Goal: Task Accomplishment & Management: Use online tool/utility

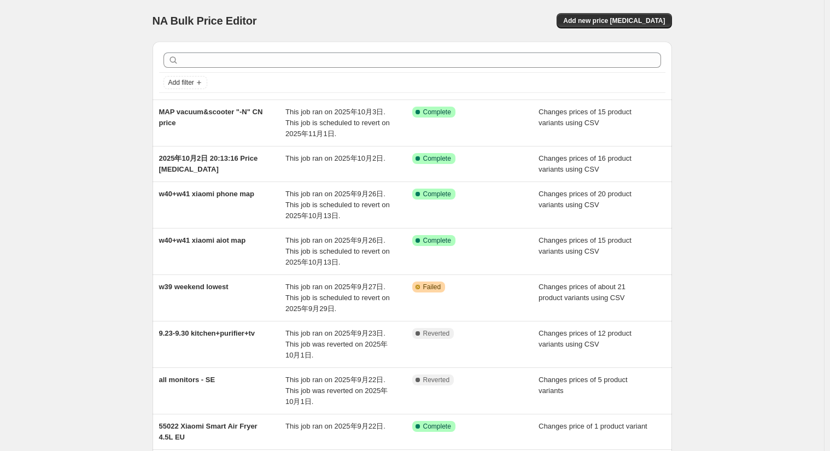
click at [800, 23] on div "NA Bulk Price Editor. This page is ready NA Bulk Price Editor Add new price [ME…" at bounding box center [412, 320] width 824 height 640
click at [639, 25] on button "Add new price [MEDICAL_DATA]" at bounding box center [614, 20] width 115 height 15
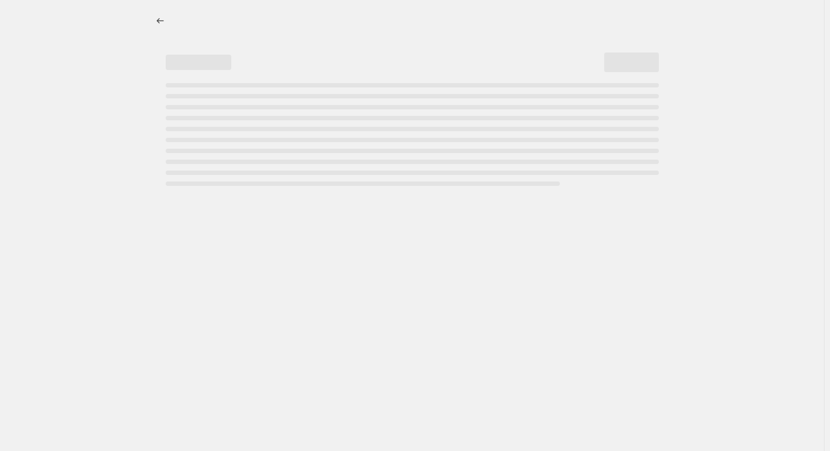
select select "percentage"
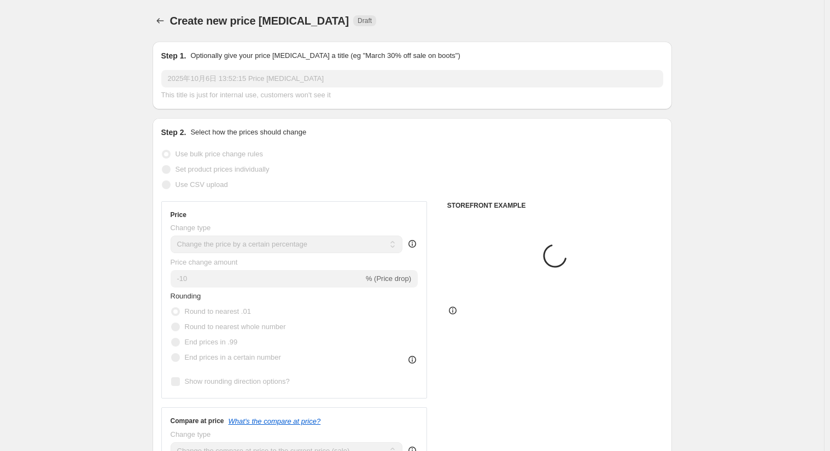
click at [328, 73] on input "2025年10月6日 13:52:15 Price [MEDICAL_DATA]" at bounding box center [412, 79] width 502 height 18
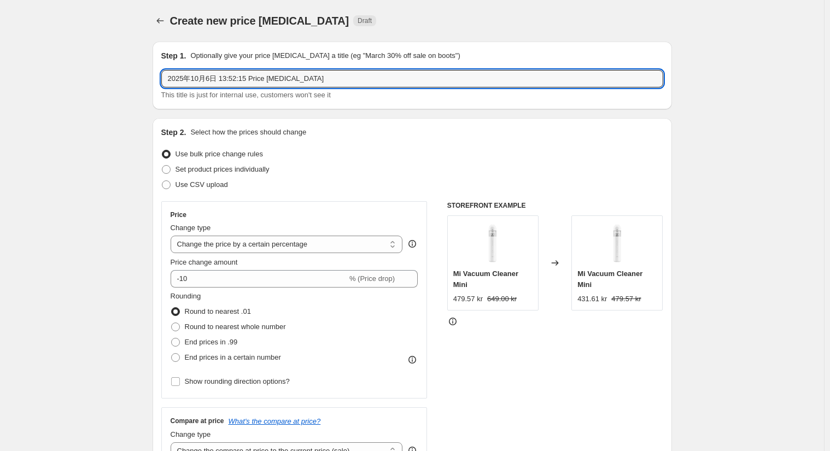
drag, startPoint x: 335, startPoint y: 77, endPoint x: 0, endPoint y: 77, distance: 334.7
paste input "MAP vacuum&scooter "-N"CNprice"
click at [219, 74] on input "MAP vacuum&scooter "-N"CNprice" at bounding box center [412, 79] width 502 height 18
drag, startPoint x: 259, startPoint y: 75, endPoint x: 307, endPoint y: 77, distance: 48.2
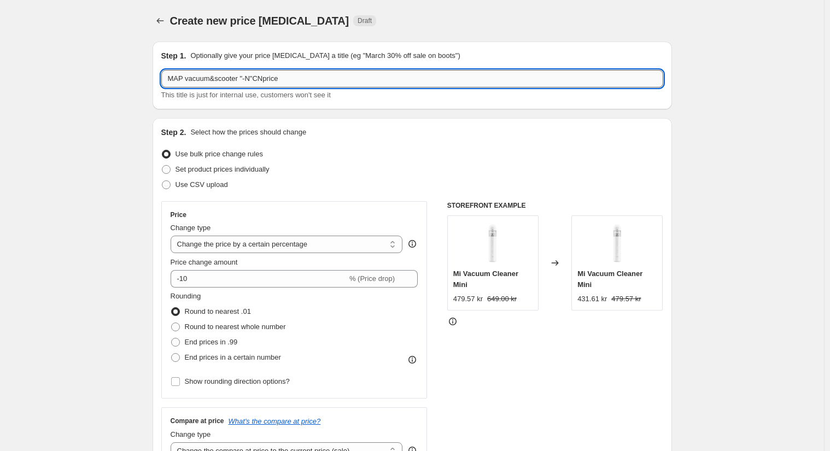
click at [260, 75] on input "MAP vacuum&scooter "-N"CNprice" at bounding box center [412, 79] width 502 height 18
click at [306, 75] on input "MAP vacuum&scooter "-N"CNprice" at bounding box center [412, 79] width 502 height 18
click at [264, 77] on input "MAP vacuum&scooter "-N"CNprice" at bounding box center [412, 79] width 502 height 18
click at [333, 74] on input "MAP vacuum&scooter "-N" CNprice" at bounding box center [412, 79] width 502 height 18
click at [362, 77] on input "MAP vacuum&scooter "-N" CNprice：" at bounding box center [412, 79] width 502 height 18
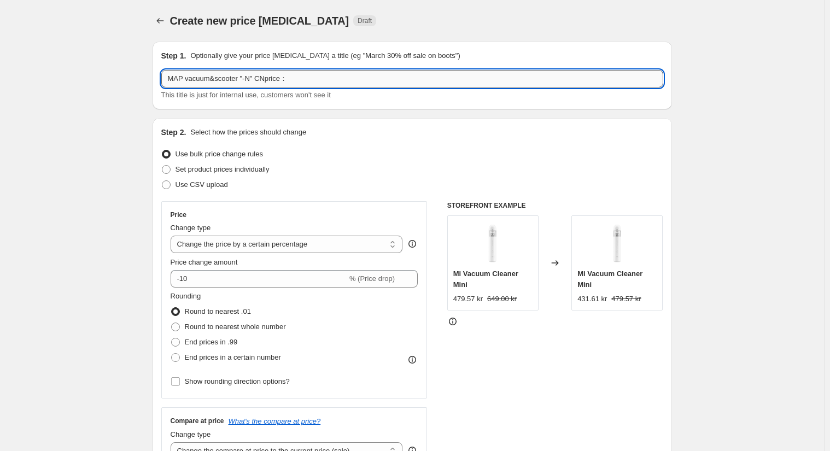
paste input "Add a new one"
drag, startPoint x: 313, startPoint y: 77, endPoint x: 392, endPoint y: 72, distance: 79.4
click at [391, 74] on input "MAP vacuum&scooter "-N" CNprice：Add a new one" at bounding box center [412, 79] width 502 height 18
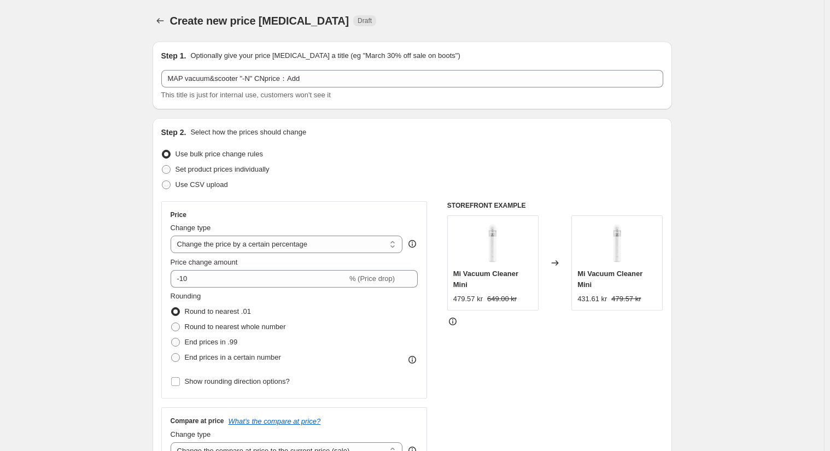
click at [416, 11] on div "Create new price [MEDICAL_DATA]. This page is ready Create new price [MEDICAL_D…" at bounding box center [413, 21] width 520 height 42
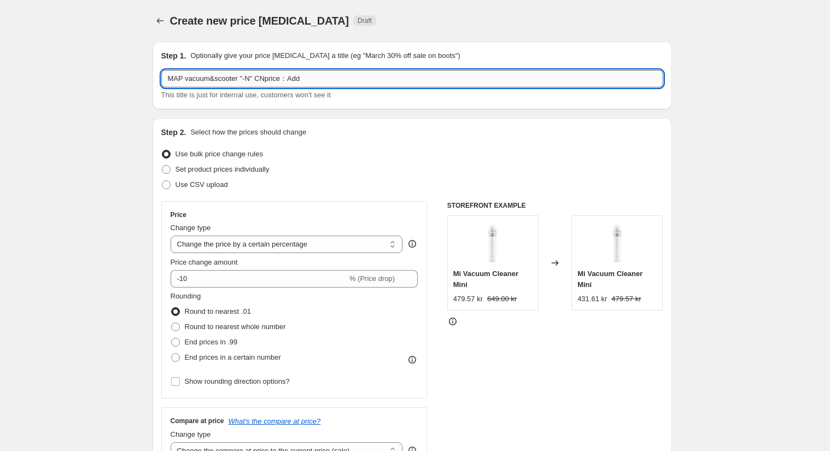
click at [361, 75] on input "MAP vacuum&scooter "-N" CNprice：Add" at bounding box center [412, 79] width 502 height 18
paste input "60555-N"
type input "MAP vacuum&scooter "-N" CNprice：Add 60555-N"
click at [202, 164] on label "Set product prices individually" at bounding box center [215, 169] width 108 height 15
click at [162, 165] on input "Set product prices individually" at bounding box center [162, 165] width 1 height 1
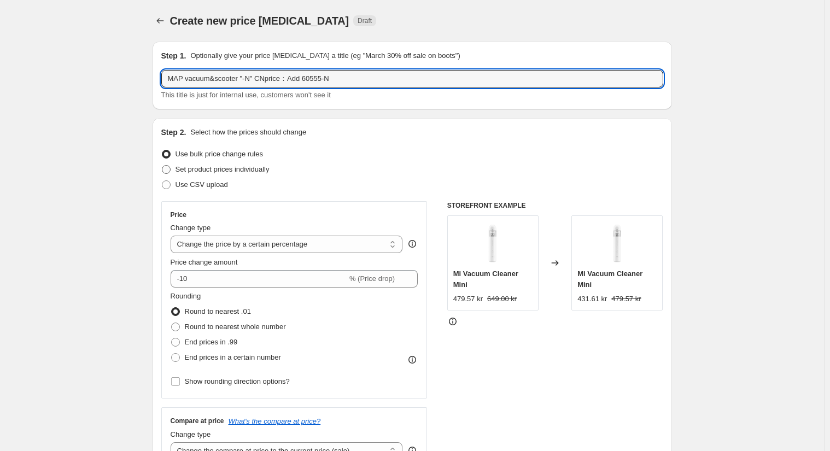
radio input "true"
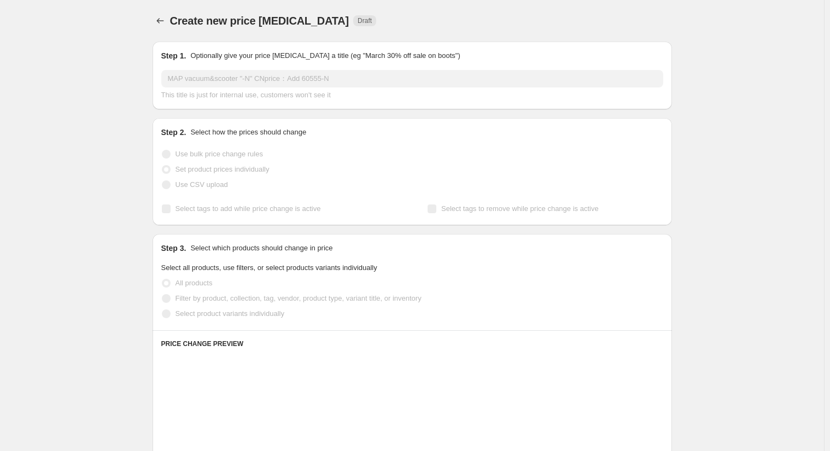
click at [200, 315] on span "Select product variants individually" at bounding box center [230, 314] width 109 height 8
click at [162, 310] on input "Select product variants individually" at bounding box center [162, 310] width 1 height 1
radio input "true"
click at [189, 317] on span "Select product variants individually" at bounding box center [230, 314] width 109 height 8
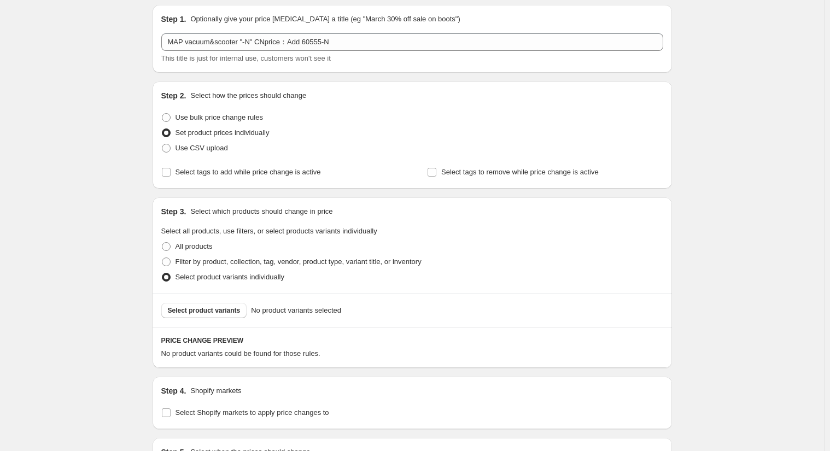
scroll to position [61, 0]
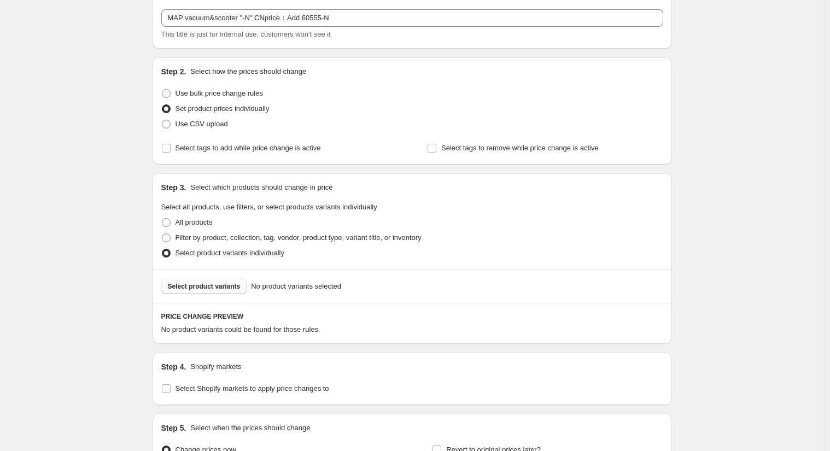
click at [230, 282] on button "Select product variants" at bounding box center [204, 286] width 86 height 15
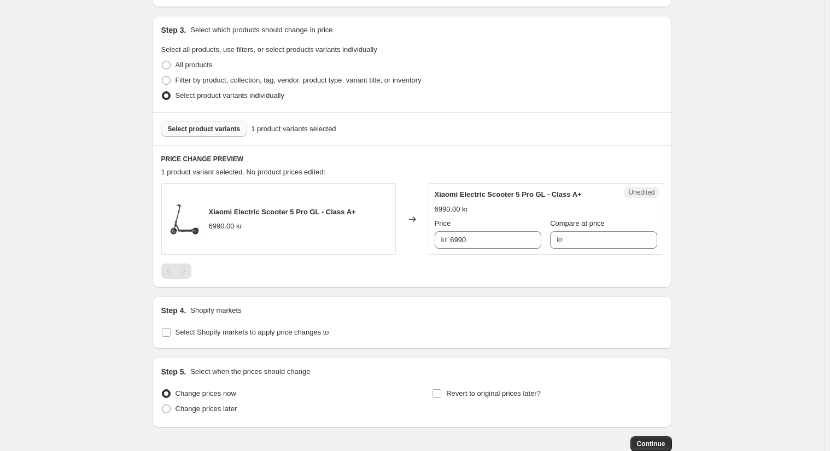
scroll to position [243, 0]
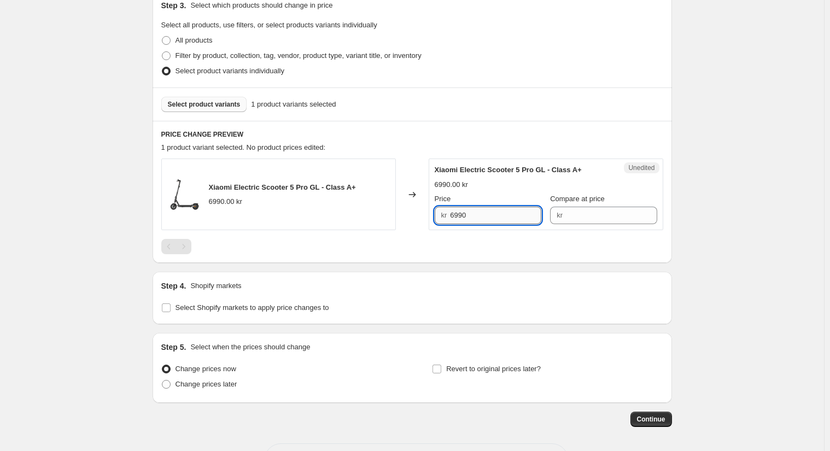
click at [488, 218] on input "6990" at bounding box center [495, 216] width 91 height 18
type input "6290"
click at [631, 213] on input "Compare at price" at bounding box center [611, 216] width 91 height 18
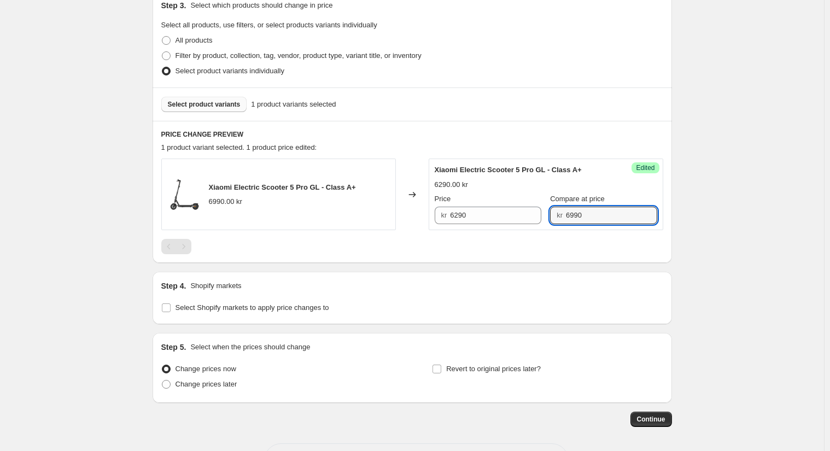
type input "6990"
click at [698, 223] on div "Create new price [MEDICAL_DATA]. This page is ready Create new price [MEDICAL_D…" at bounding box center [412, 125] width 824 height 737
click at [247, 308] on span "Select Shopify markets to apply price changes to" at bounding box center [253, 308] width 154 height 8
click at [171, 308] on input "Select Shopify markets to apply price changes to" at bounding box center [166, 308] width 9 height 9
checkbox input "true"
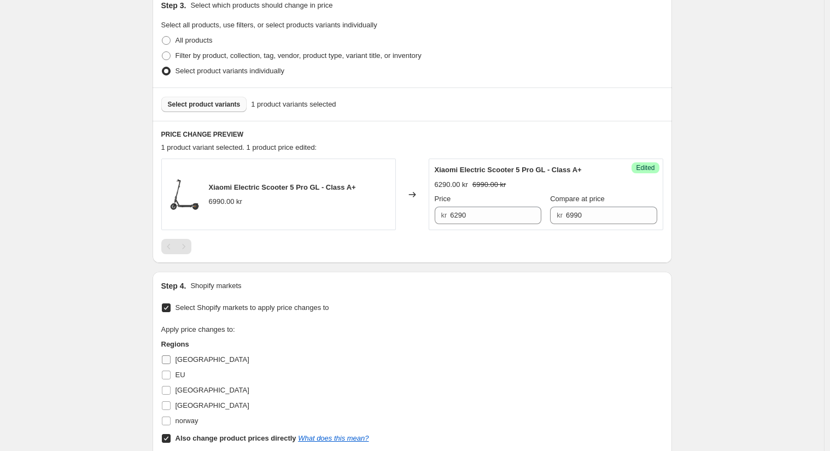
click at [200, 356] on span "[GEOGRAPHIC_DATA]" at bounding box center [213, 360] width 74 height 8
click at [171, 356] on input "[GEOGRAPHIC_DATA]" at bounding box center [166, 360] width 9 height 9
checkbox input "true"
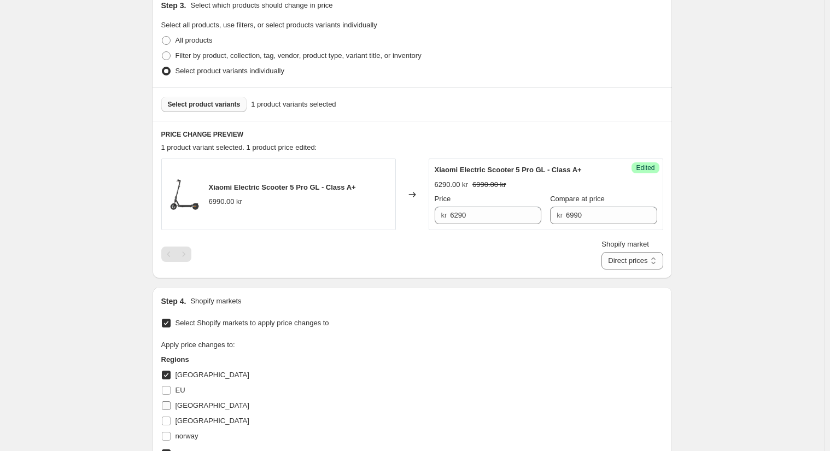
click at [189, 405] on span "[GEOGRAPHIC_DATA]" at bounding box center [213, 405] width 74 height 8
click at [171, 405] on input "[GEOGRAPHIC_DATA]" at bounding box center [166, 405] width 9 height 9
checkbox input "true"
click at [187, 418] on span "[GEOGRAPHIC_DATA]" at bounding box center [213, 421] width 74 height 8
click at [171, 418] on input "[GEOGRAPHIC_DATA]" at bounding box center [166, 421] width 9 height 9
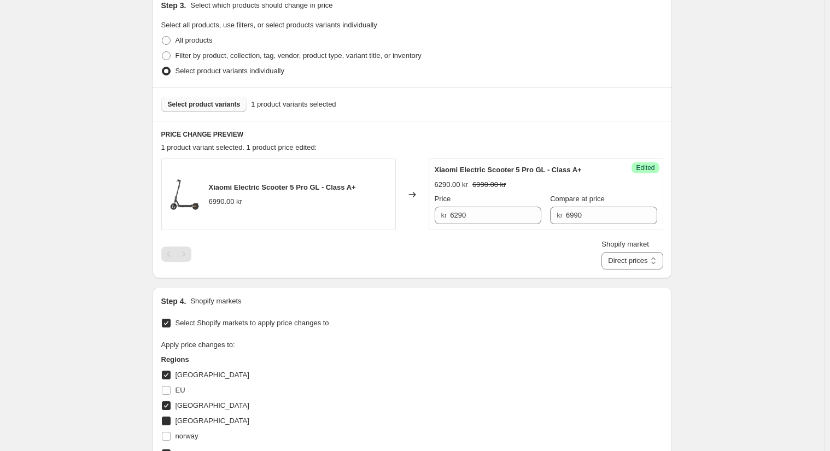
checkbox input "true"
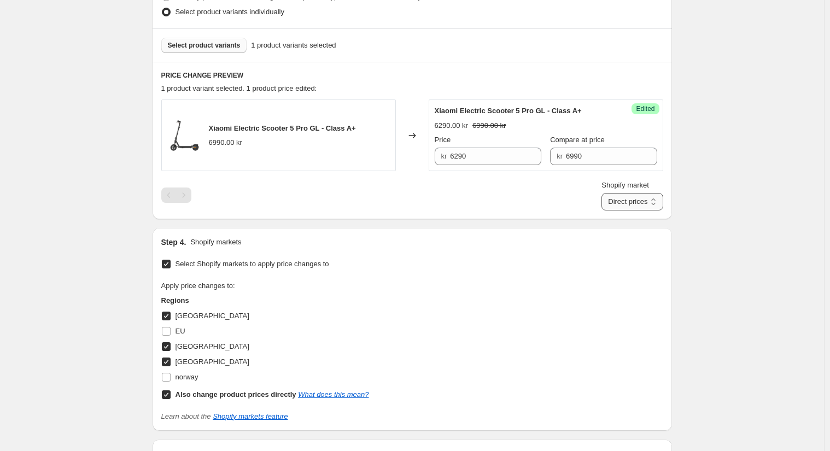
scroll to position [304, 0]
click at [636, 199] on select "Direct prices [GEOGRAPHIC_DATA] [GEOGRAPHIC_DATA] [GEOGRAPHIC_DATA]" at bounding box center [632, 200] width 61 height 18
select select "855048421"
click at [614, 209] on select "Direct prices [GEOGRAPHIC_DATA] [GEOGRAPHIC_DATA] [GEOGRAPHIC_DATA]" at bounding box center [632, 200] width 61 height 18
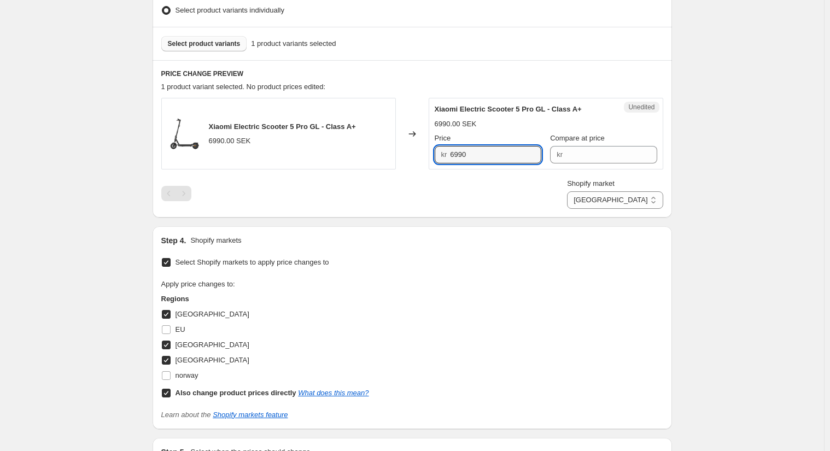
drag, startPoint x: 462, startPoint y: 150, endPoint x: 480, endPoint y: 143, distance: 19.4
click at [462, 150] on input "6990" at bounding box center [495, 155] width 91 height 18
type input "6290"
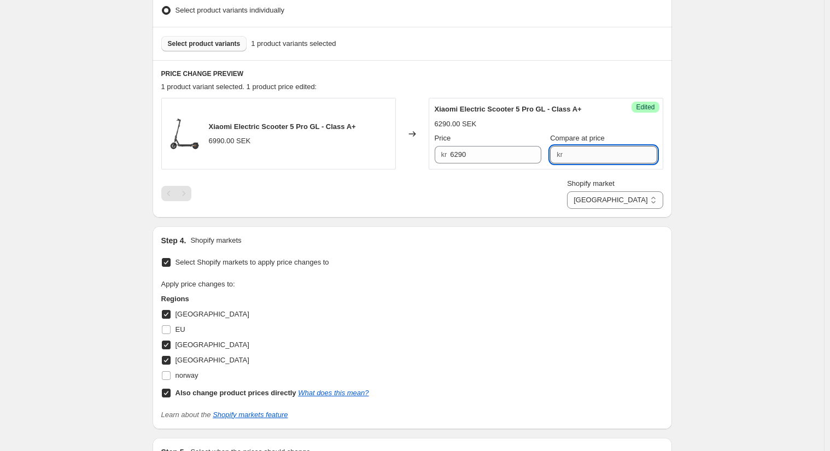
click at [609, 150] on input "Compare at price" at bounding box center [611, 155] width 91 height 18
type input "6990"
click at [685, 156] on div "Create new price [MEDICAL_DATA]. This page is ready Create new price [MEDICAL_D…" at bounding box center [412, 147] width 546 height 902
click at [638, 204] on select "Direct prices [GEOGRAPHIC_DATA] [GEOGRAPHIC_DATA] [GEOGRAPHIC_DATA]" at bounding box center [615, 200] width 96 height 18
select select "13296369893"
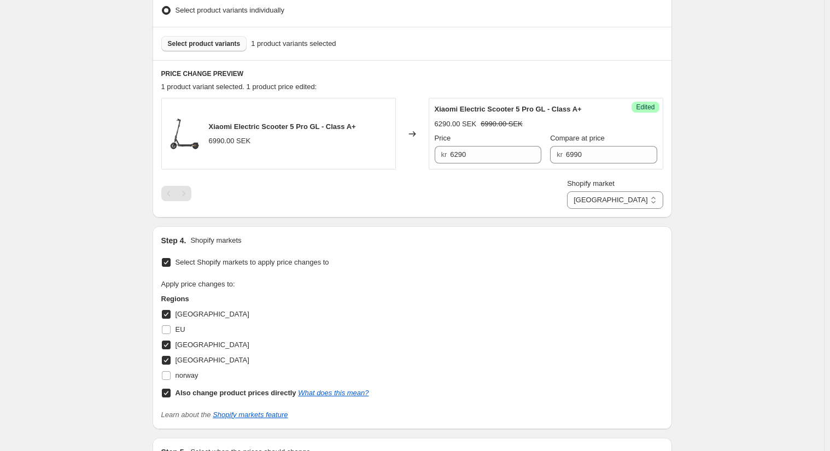
click at [613, 209] on select "Direct prices [GEOGRAPHIC_DATA] [GEOGRAPHIC_DATA] [GEOGRAPHIC_DATA]" at bounding box center [615, 200] width 96 height 18
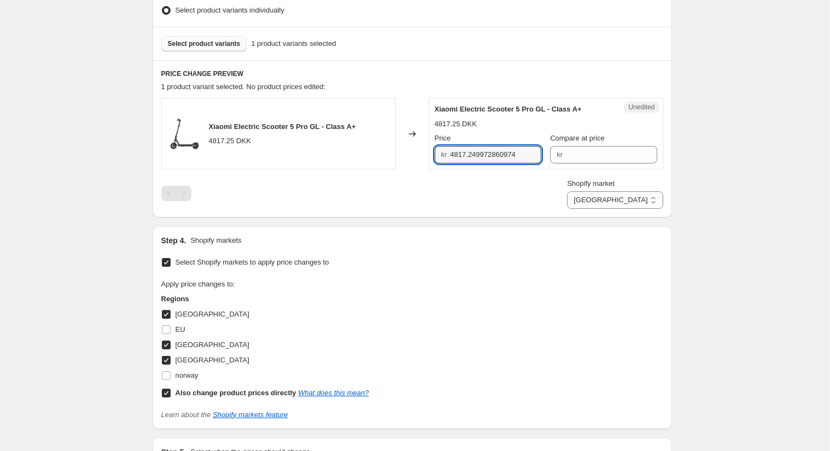
drag, startPoint x: 527, startPoint y: 153, endPoint x: 378, endPoint y: 153, distance: 148.8
click at [378, 153] on div "Xiaomi Electric Scooter 5 Pro GL - Class A+ 4817.25 DKK Changed to Unedited Xia…" at bounding box center [412, 134] width 502 height 72
type input "4199"
click at [577, 155] on input "Compare at price" at bounding box center [611, 155] width 91 height 18
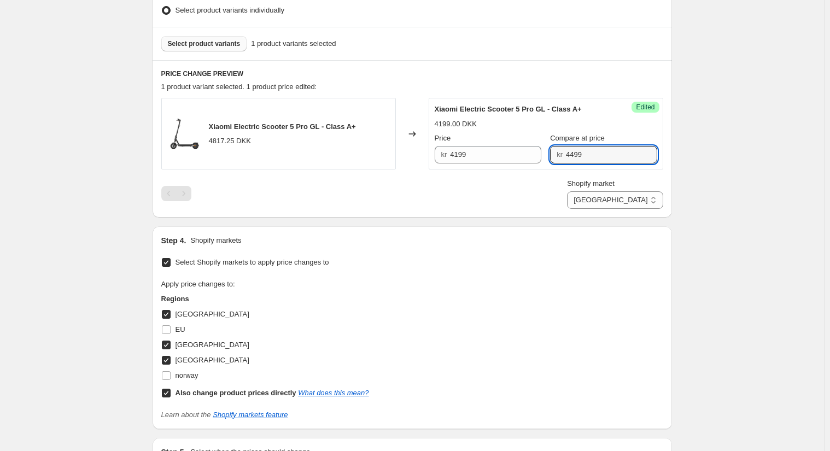
type input "4499"
click at [610, 195] on div "Shopify market Direct prices [GEOGRAPHIC_DATA] [GEOGRAPHIC_DATA] [GEOGRAPHIC_DA…" at bounding box center [412, 193] width 502 height 31
click at [632, 198] on select "Direct prices [GEOGRAPHIC_DATA] [GEOGRAPHIC_DATA] [GEOGRAPHIC_DATA]" at bounding box center [615, 200] width 96 height 18
select select "55491821903"
click at [614, 209] on select "Direct prices [GEOGRAPHIC_DATA] [GEOGRAPHIC_DATA] [GEOGRAPHIC_DATA]" at bounding box center [615, 200] width 96 height 18
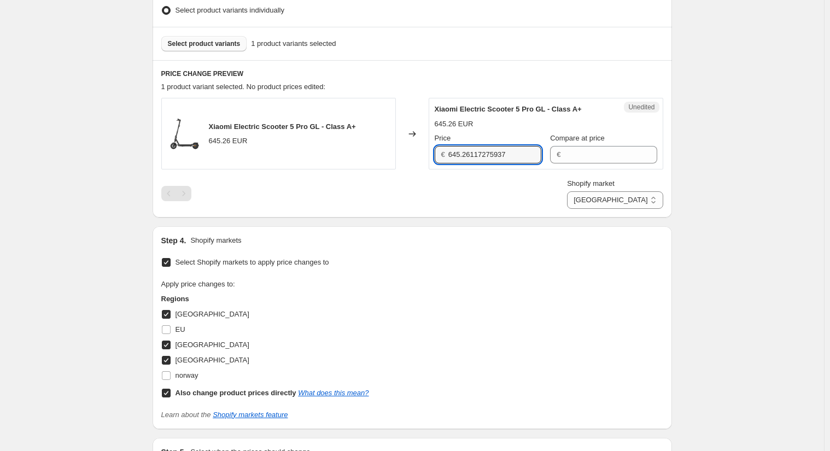
drag, startPoint x: 522, startPoint y: 151, endPoint x: 304, endPoint y: 142, distance: 217.9
click at [304, 142] on div "Xiaomi Electric Scooter 5 Pro GL - Class A+ 645.26 EUR Changed to Unedited Xiao…" at bounding box center [412, 134] width 502 height 72
type input "549"
click at [590, 153] on input "Compare at price" at bounding box center [610, 155] width 93 height 18
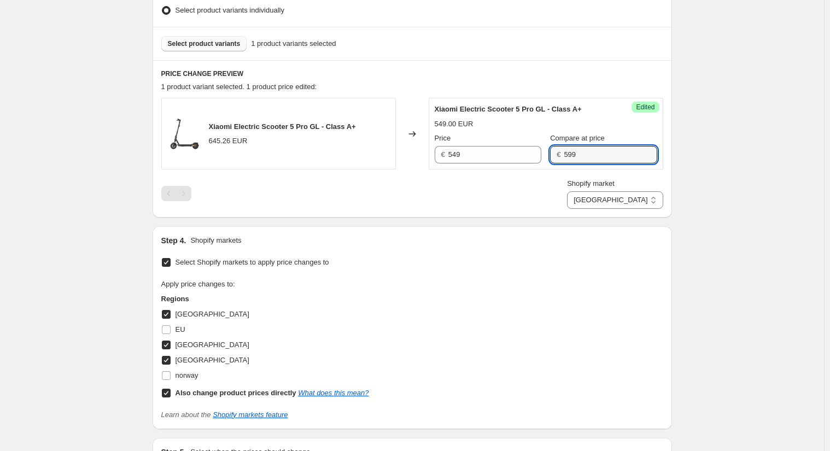
type input "599"
click at [540, 207] on div "PRICE CHANGE PREVIEW 1 product variant selected. 1 product price edited: Xiaomi…" at bounding box center [413, 139] width 520 height 158
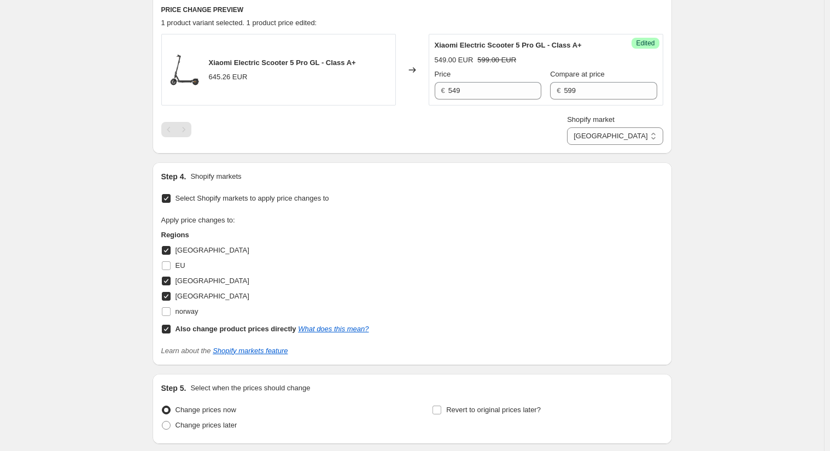
scroll to position [449, 0]
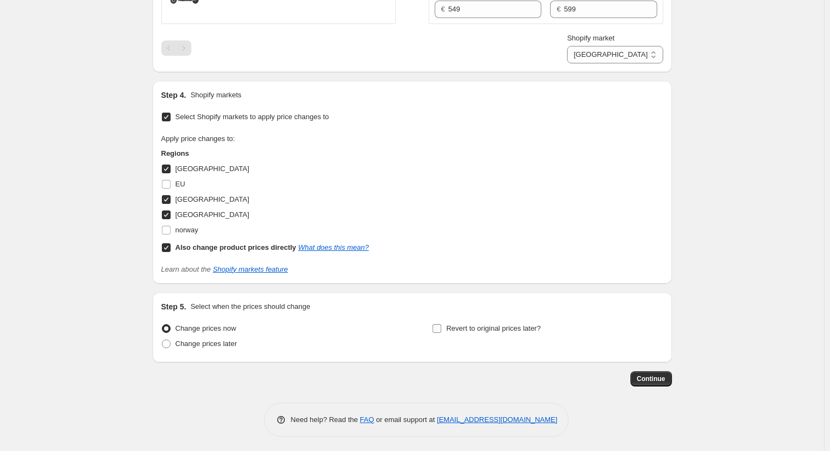
click at [503, 325] on span "Revert to original prices later?" at bounding box center [493, 328] width 95 height 8
click at [441, 325] on input "Revert to original prices later?" at bounding box center [437, 328] width 9 height 9
checkbox input "true"
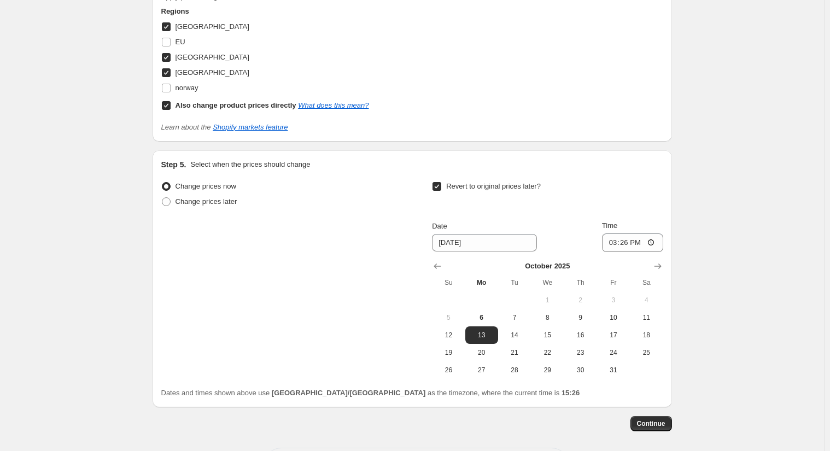
scroll to position [636, 0]
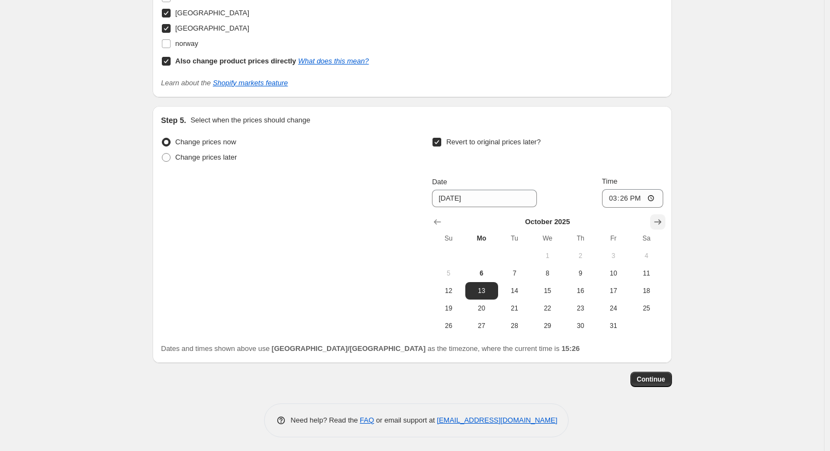
click at [660, 218] on icon "Show next month, November 2025" at bounding box center [658, 222] width 11 height 11
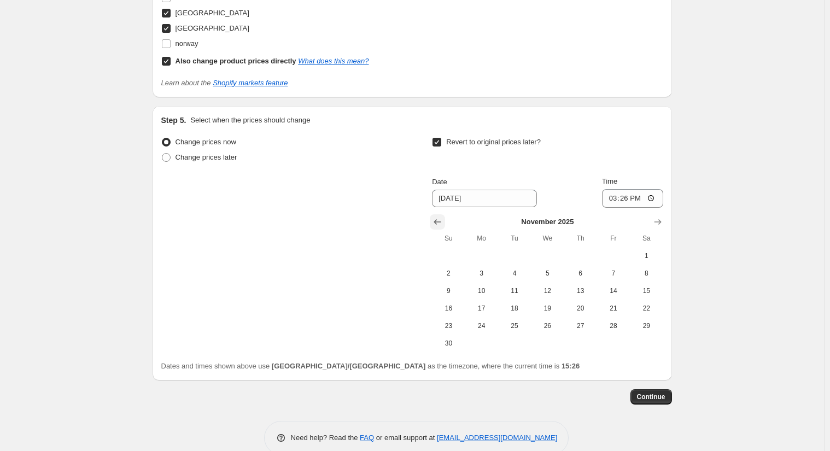
click at [439, 223] on icon "Show previous month, October 2025" at bounding box center [437, 222] width 11 height 11
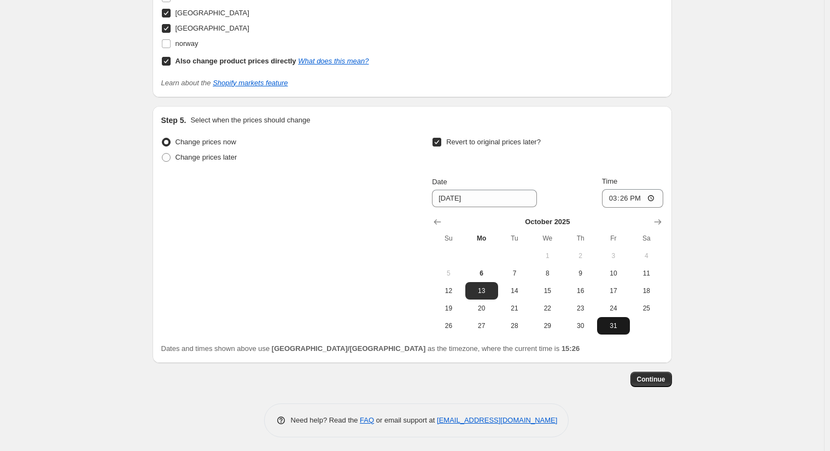
click at [621, 329] on button "31" at bounding box center [613, 326] width 33 height 18
type input "[DATE]"
click at [517, 142] on span "Revert to original prices later?" at bounding box center [493, 142] width 95 height 8
click at [441, 142] on input "Revert to original prices later?" at bounding box center [437, 142] width 9 height 9
checkbox input "false"
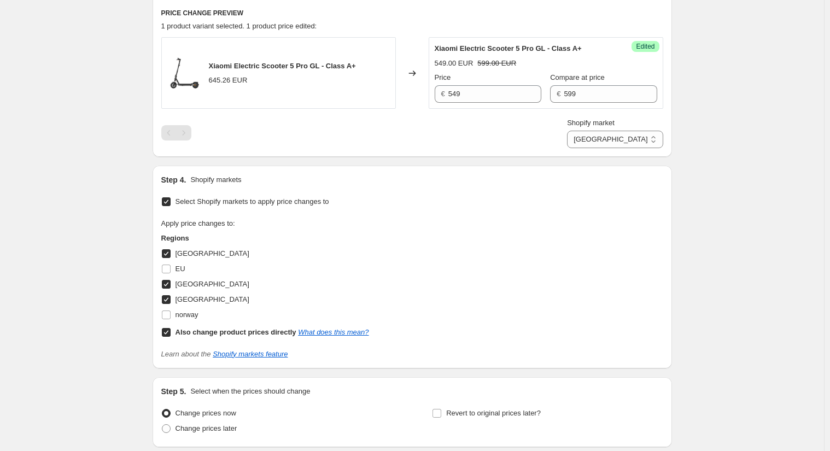
scroll to position [425, 0]
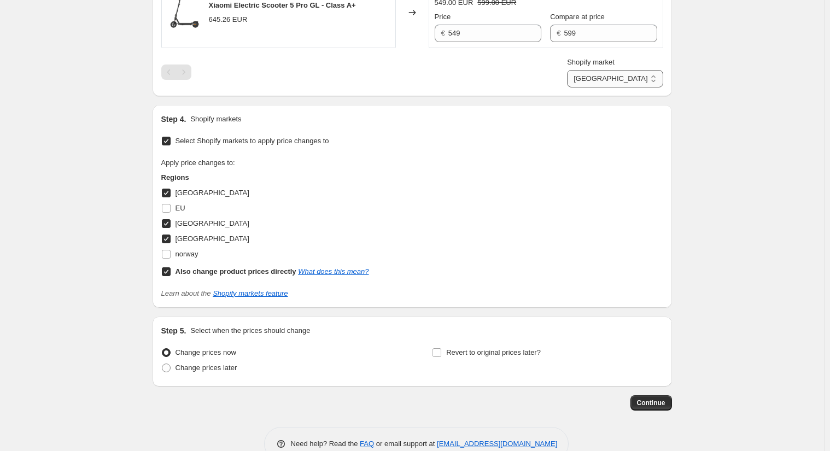
drag, startPoint x: 639, startPoint y: 78, endPoint x: 635, endPoint y: 85, distance: 8.8
click at [639, 78] on select "Direct prices [GEOGRAPHIC_DATA] [GEOGRAPHIC_DATA] [GEOGRAPHIC_DATA]" at bounding box center [615, 79] width 96 height 18
select select "855048421"
click at [614, 88] on select "Direct prices [GEOGRAPHIC_DATA] [GEOGRAPHIC_DATA] [GEOGRAPHIC_DATA]" at bounding box center [615, 79] width 96 height 18
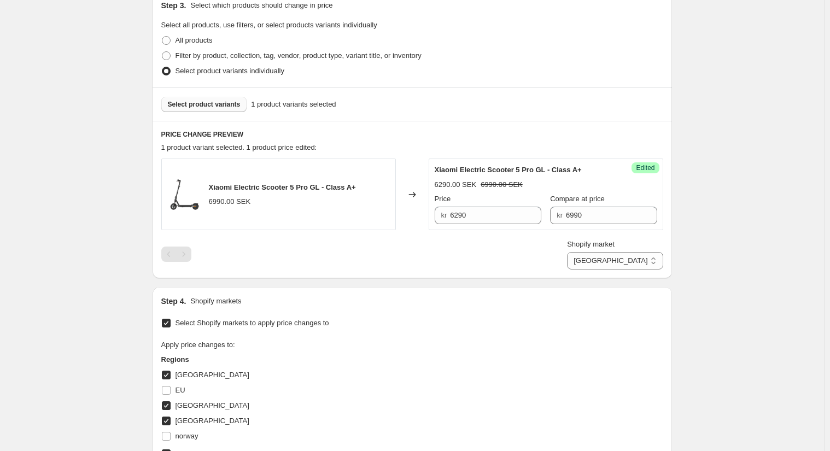
scroll to position [449, 0]
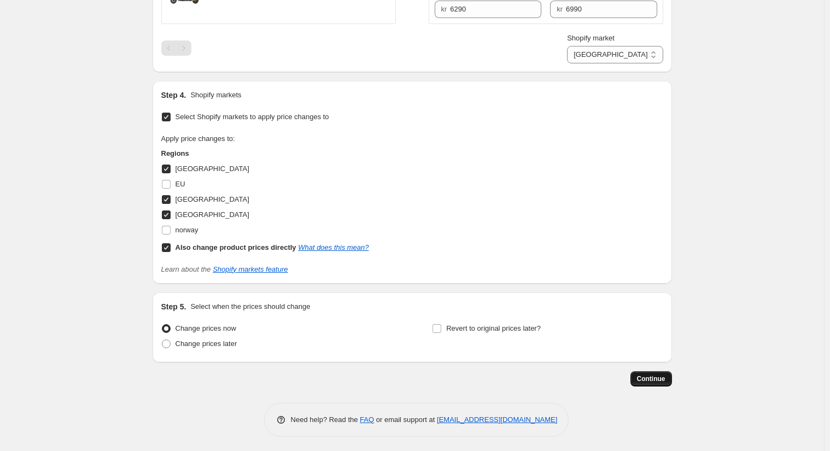
click at [662, 375] on span "Continue" at bounding box center [651, 379] width 28 height 9
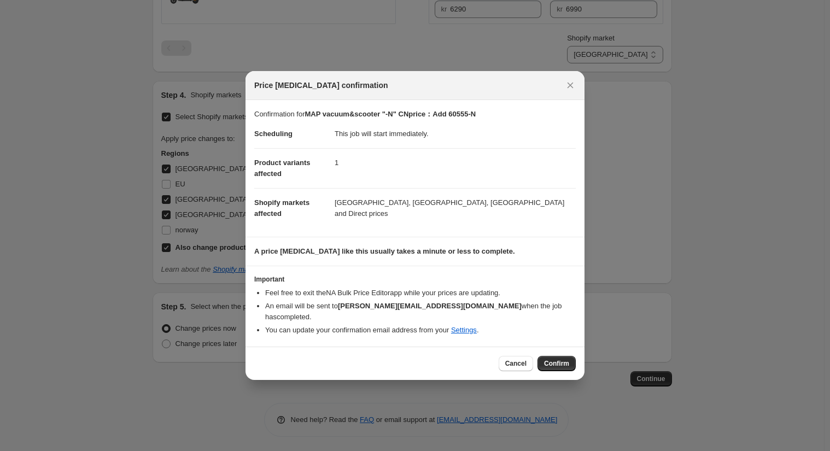
click at [546, 362] on span "Confirm" at bounding box center [556, 363] width 25 height 9
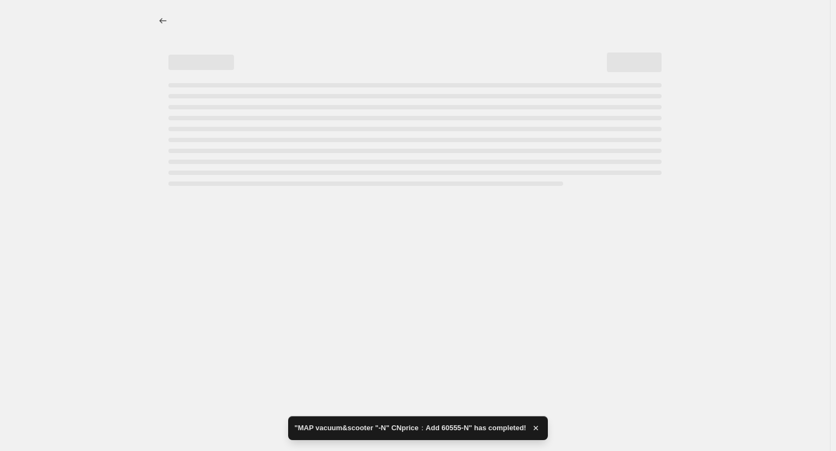
select select "855048421"
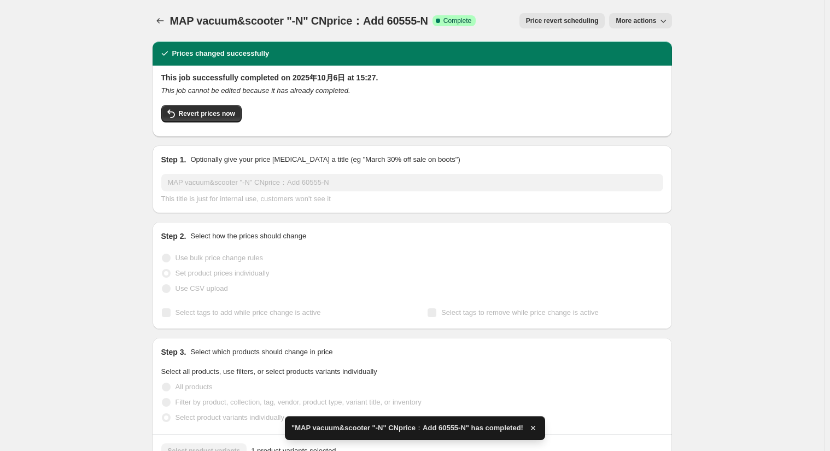
click at [168, 24] on button "Price change jobs" at bounding box center [160, 20] width 15 height 15
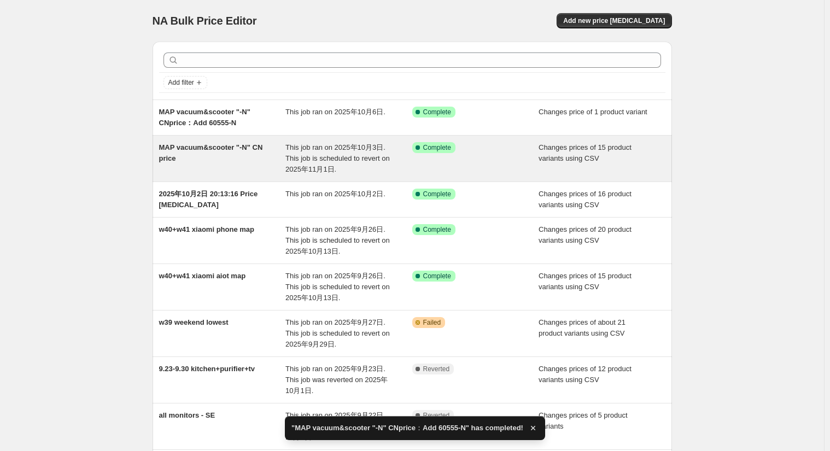
click at [341, 165] on span "This job ran on 2025年10月3日. This job is scheduled to revert on 2025年11月1日." at bounding box center [338, 158] width 104 height 30
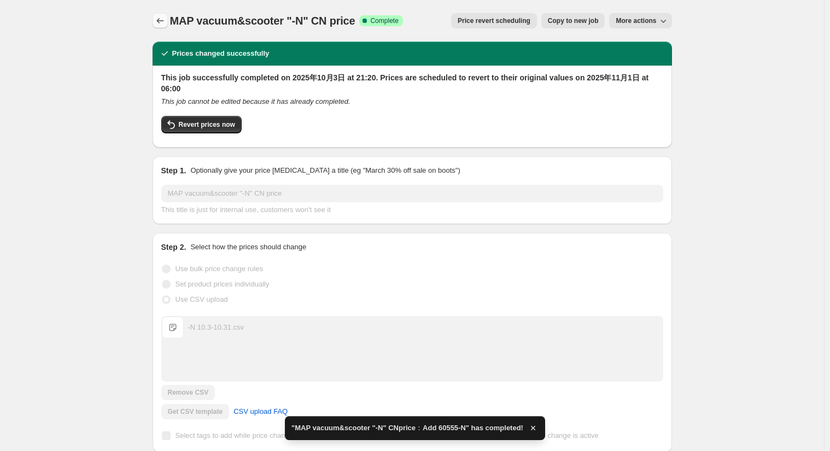
click at [159, 21] on icon "Price change jobs" at bounding box center [159, 20] width 7 height 5
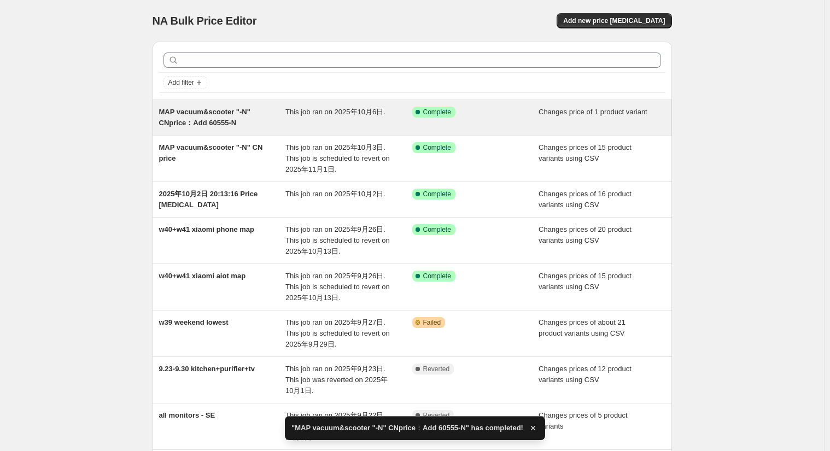
click at [218, 115] on span "MAP vacuum&scooter "-N" CNprice：Add 60555-N" at bounding box center [204, 117] width 91 height 19
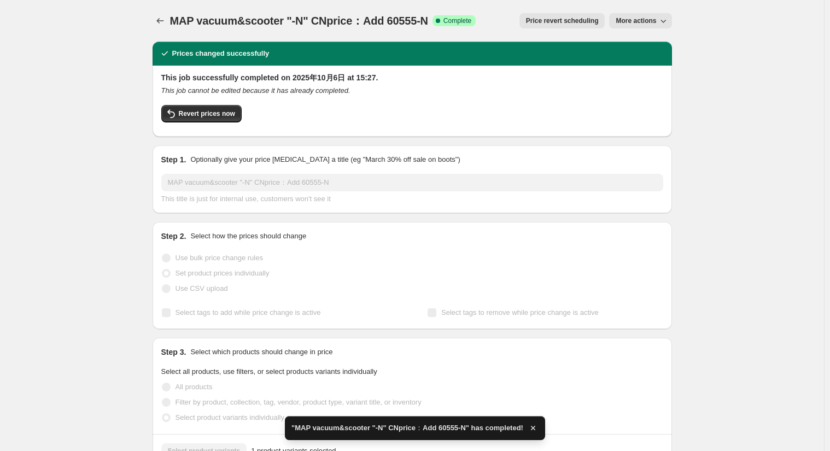
click at [555, 20] on span "Price revert scheduling" at bounding box center [562, 20] width 73 height 9
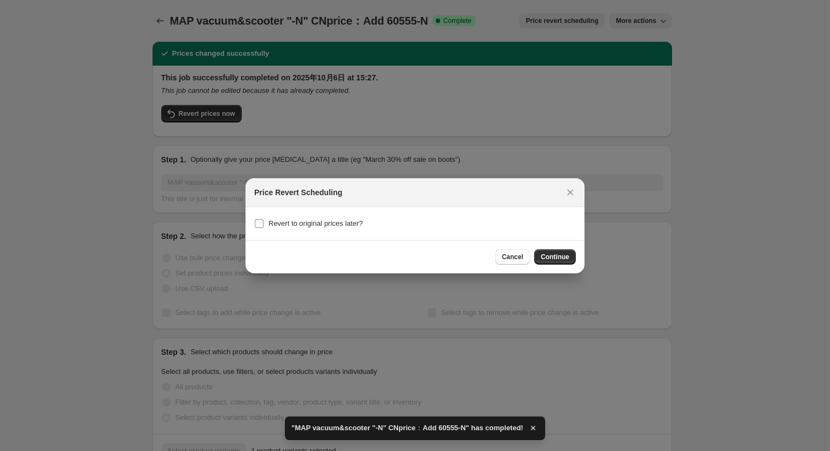
click at [345, 221] on span "Revert to original prices later?" at bounding box center [316, 223] width 95 height 8
click at [264, 221] on input "Revert to original prices later?" at bounding box center [259, 223] width 9 height 9
checkbox input "true"
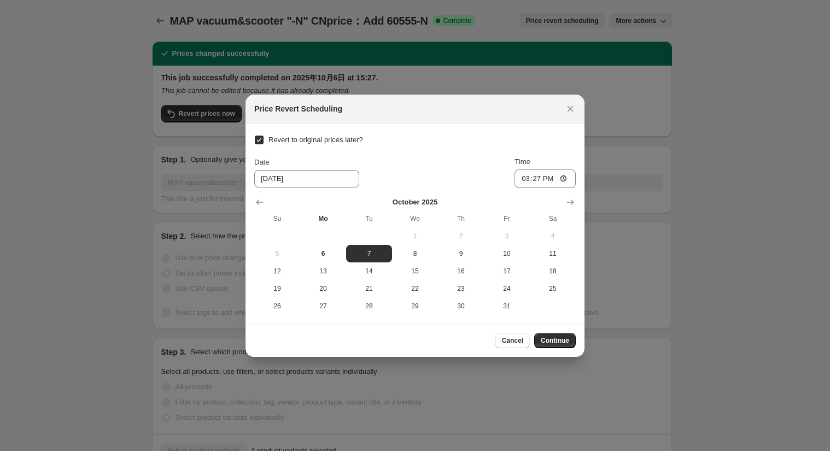
click at [578, 199] on button "Show next month, November 2025" at bounding box center [570, 202] width 15 height 15
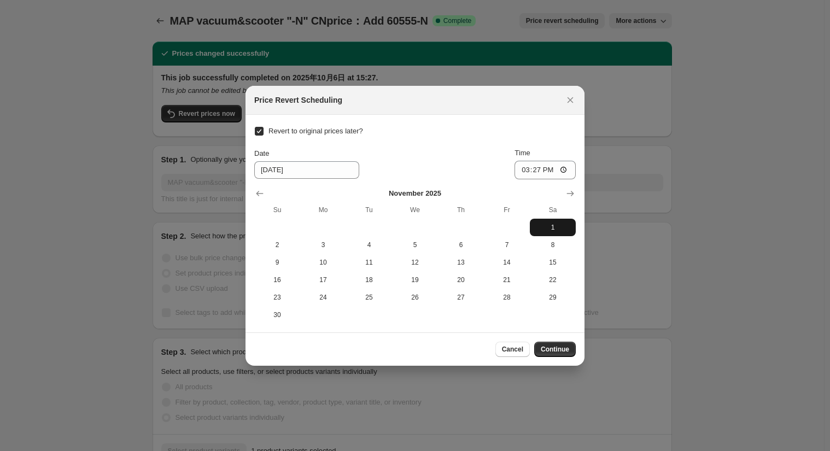
click at [536, 222] on button "1" at bounding box center [553, 228] width 46 height 18
type input "[DATE]"
click at [561, 173] on input "15:27" at bounding box center [545, 170] width 61 height 19
type input "06:00"
click at [555, 129] on div "Revert to original prices later? Date [DATE] Time 06:00 [DATE] Su Mo Tu We Th F…" at bounding box center [415, 224] width 322 height 200
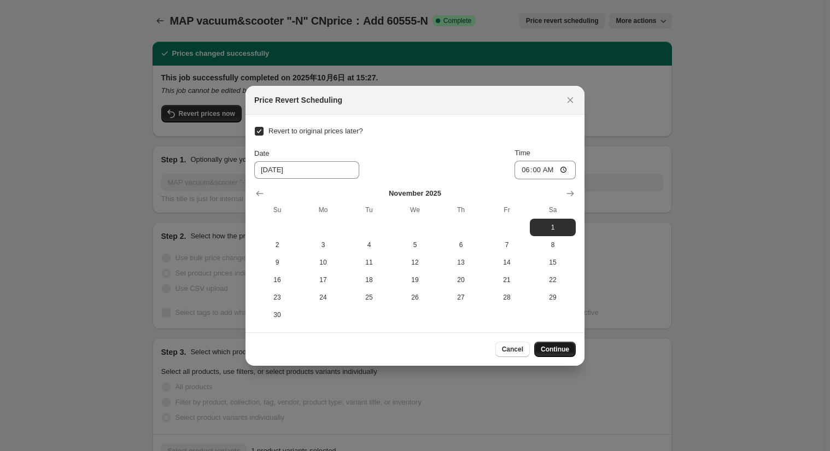
click at [563, 344] on button "Continue" at bounding box center [555, 349] width 42 height 15
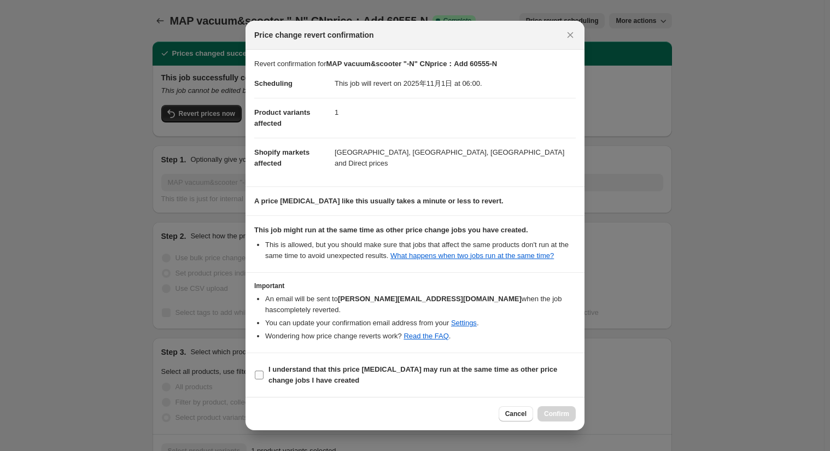
click at [290, 369] on b "I understand that this price [MEDICAL_DATA] may run at the same time as other p…" at bounding box center [413, 374] width 289 height 19
click at [264, 371] on input "I understand that this price [MEDICAL_DATA] may run at the same time as other p…" at bounding box center [259, 375] width 9 height 9
checkbox input "true"
click at [552, 410] on span "Confirm" at bounding box center [556, 414] width 25 height 9
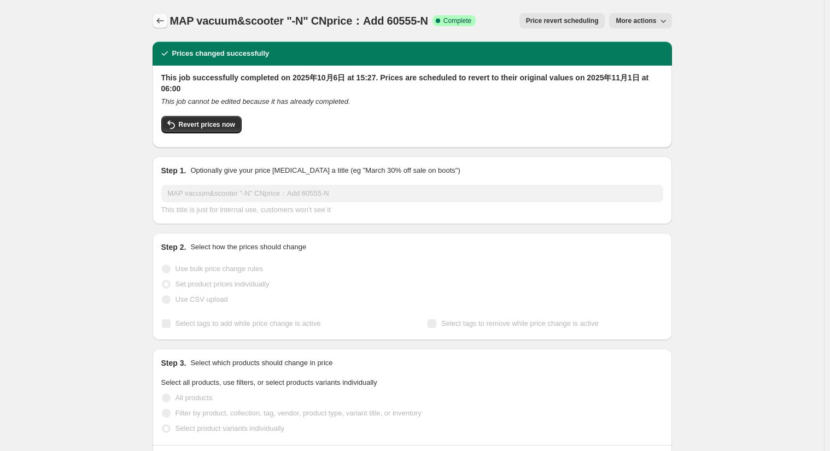
click at [160, 26] on button "Price change jobs" at bounding box center [160, 20] width 15 height 15
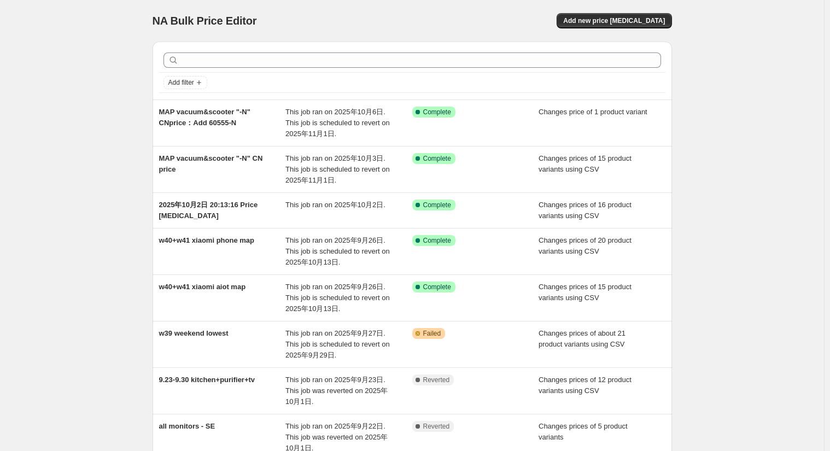
click at [516, 4] on div "NA Bulk Price Editor. This page is ready NA Bulk Price Editor Add new price [ME…" at bounding box center [413, 21] width 520 height 42
